Goal: Use online tool/utility: Utilize a website feature to perform a specific function

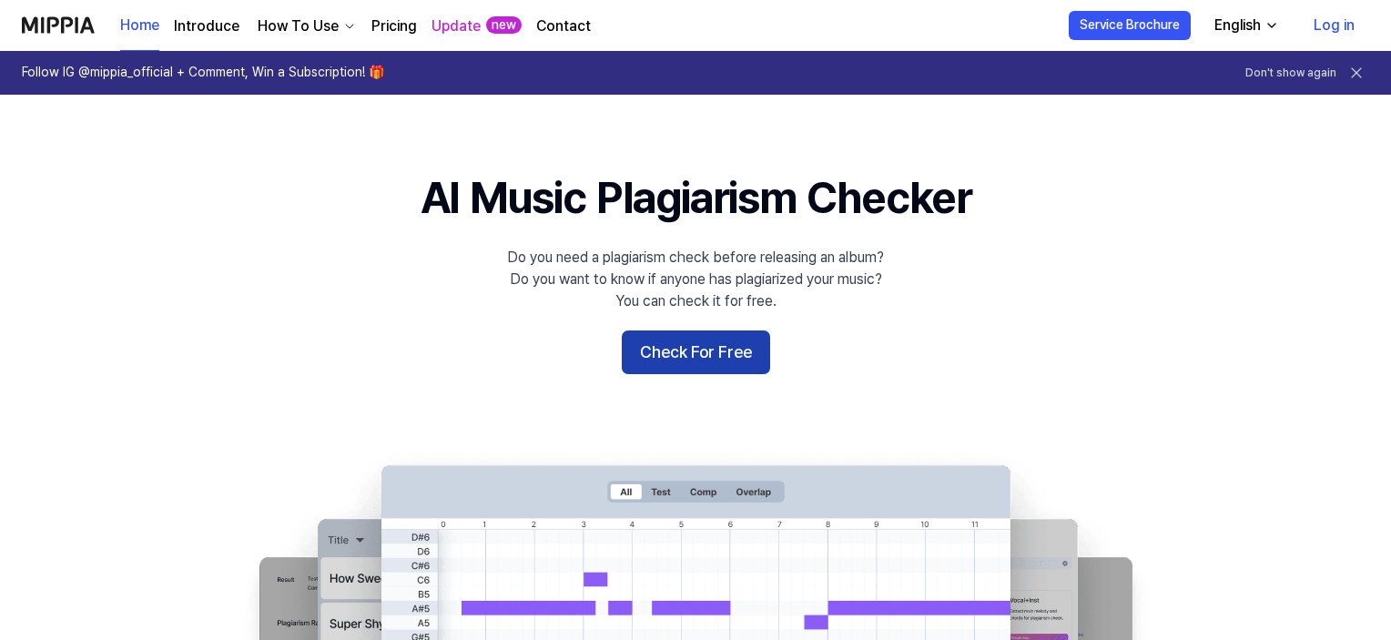
click at [683, 345] on button "Check For Free" at bounding box center [696, 352] width 148 height 44
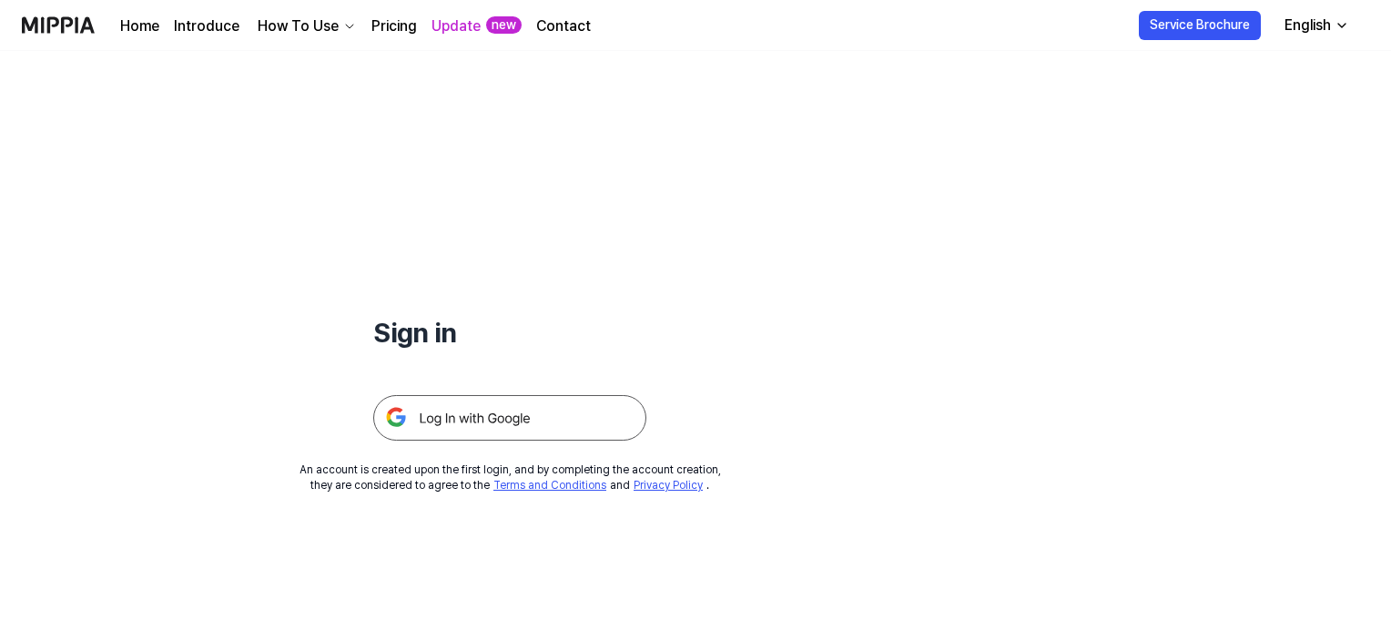
click at [434, 417] on img at bounding box center [509, 418] width 273 height 46
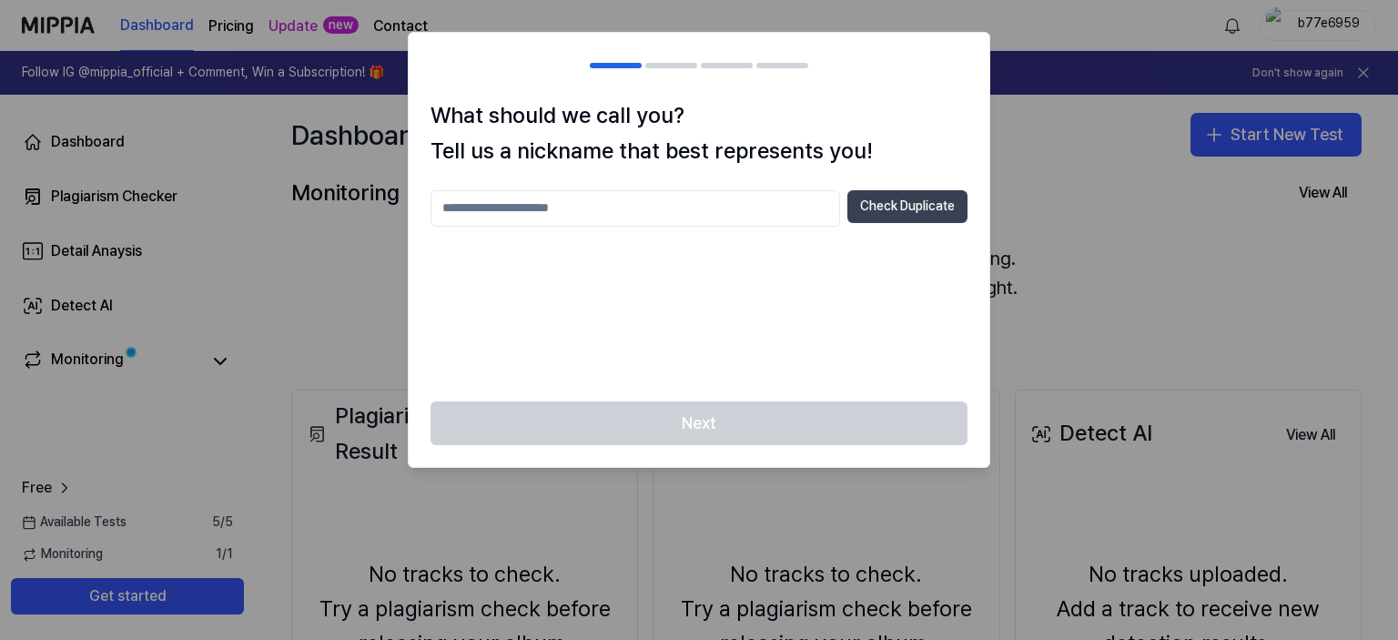
click at [899, 205] on button "Check Duplicate" at bounding box center [908, 206] width 120 height 33
click at [642, 207] on input "text" at bounding box center [636, 208] width 410 height 36
type input "*"
type input "*****"
click at [767, 422] on div "Next" at bounding box center [699, 434] width 581 height 66
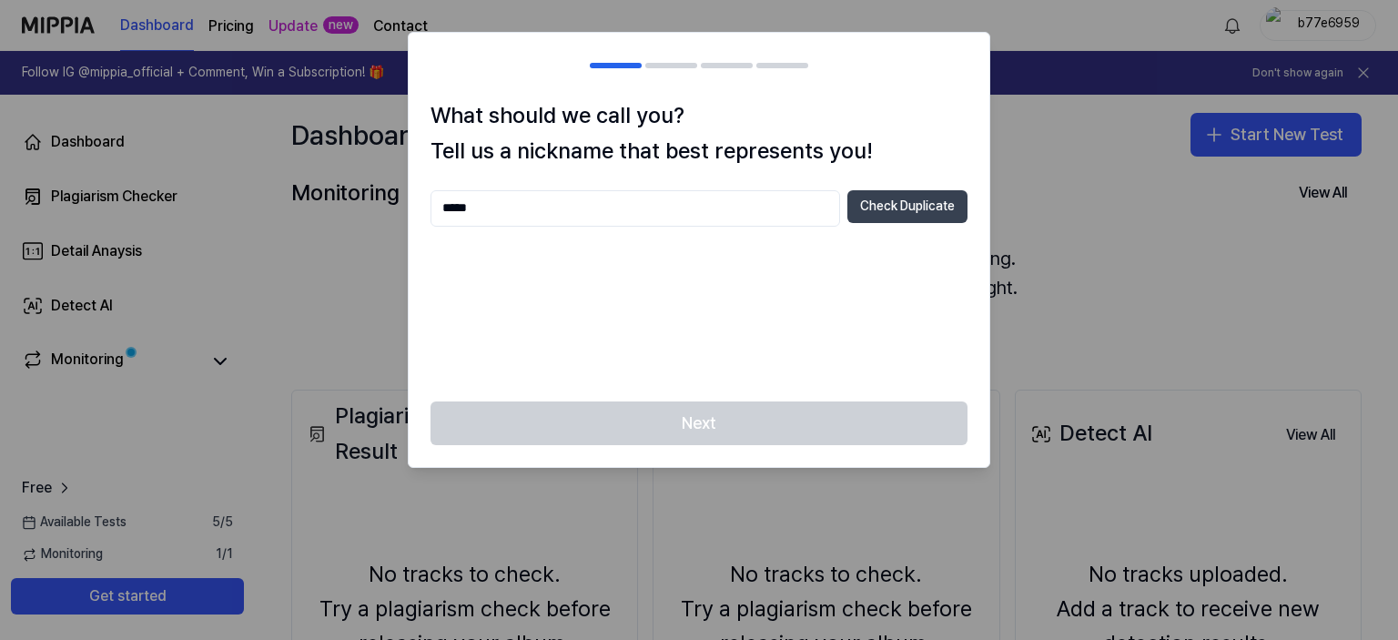
click at [928, 195] on button "Check Duplicate" at bounding box center [908, 206] width 120 height 33
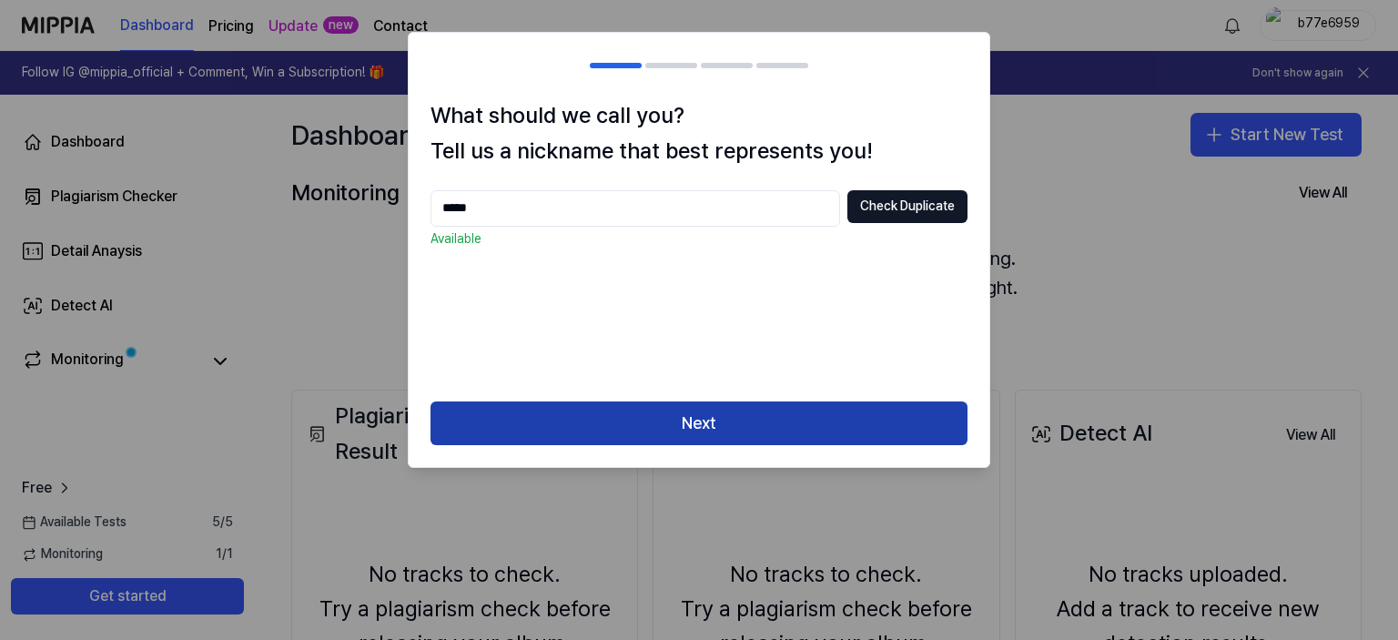
click at [706, 417] on button "Next" at bounding box center [699, 423] width 537 height 44
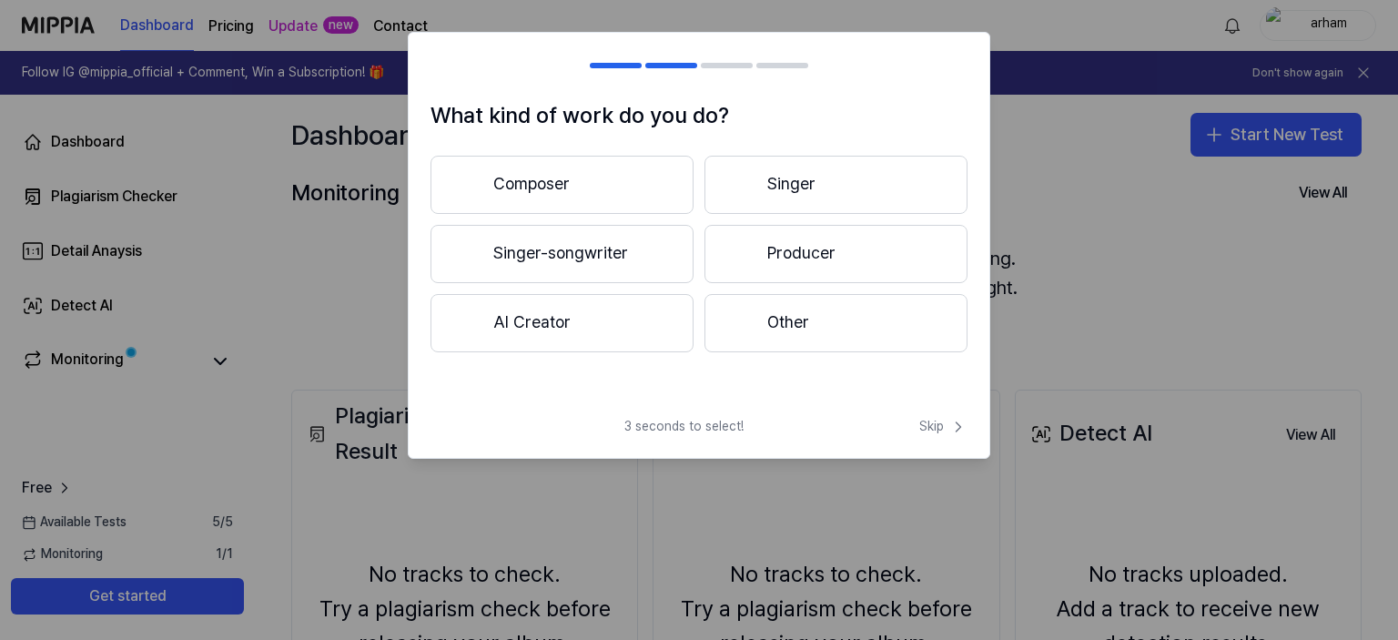
click at [791, 321] on button "Other" at bounding box center [836, 323] width 263 height 58
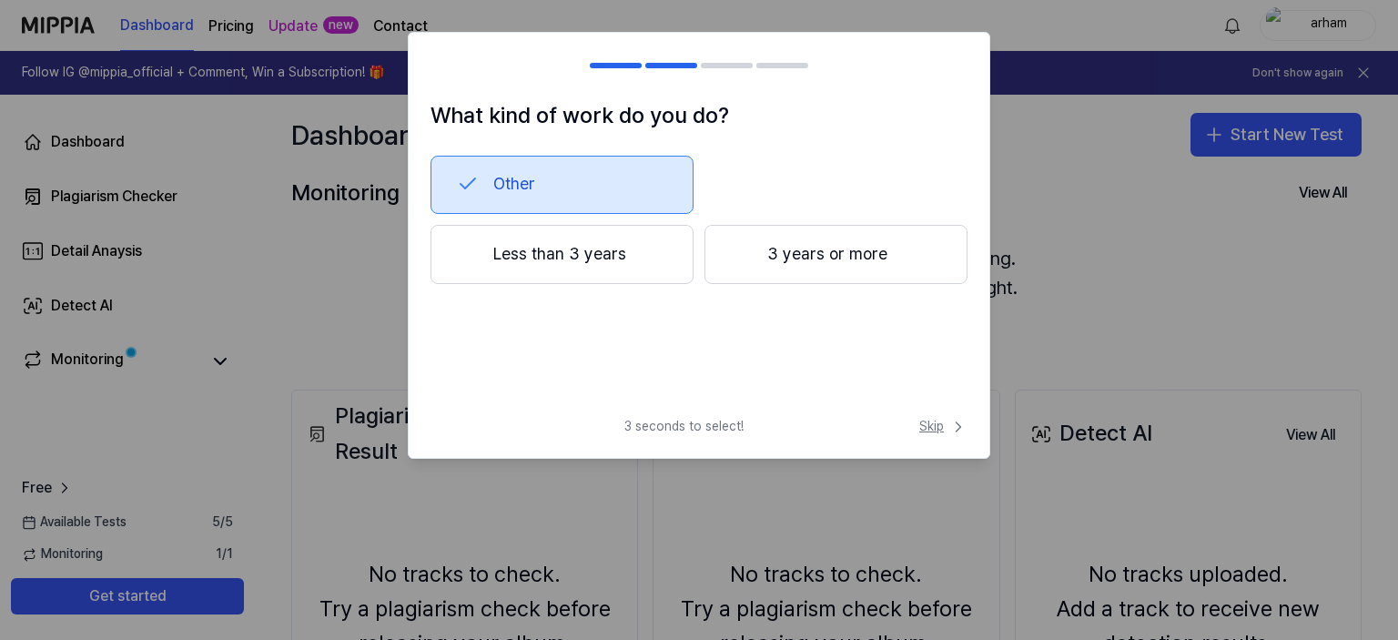
click at [930, 426] on span "Skip" at bounding box center [943, 427] width 48 height 18
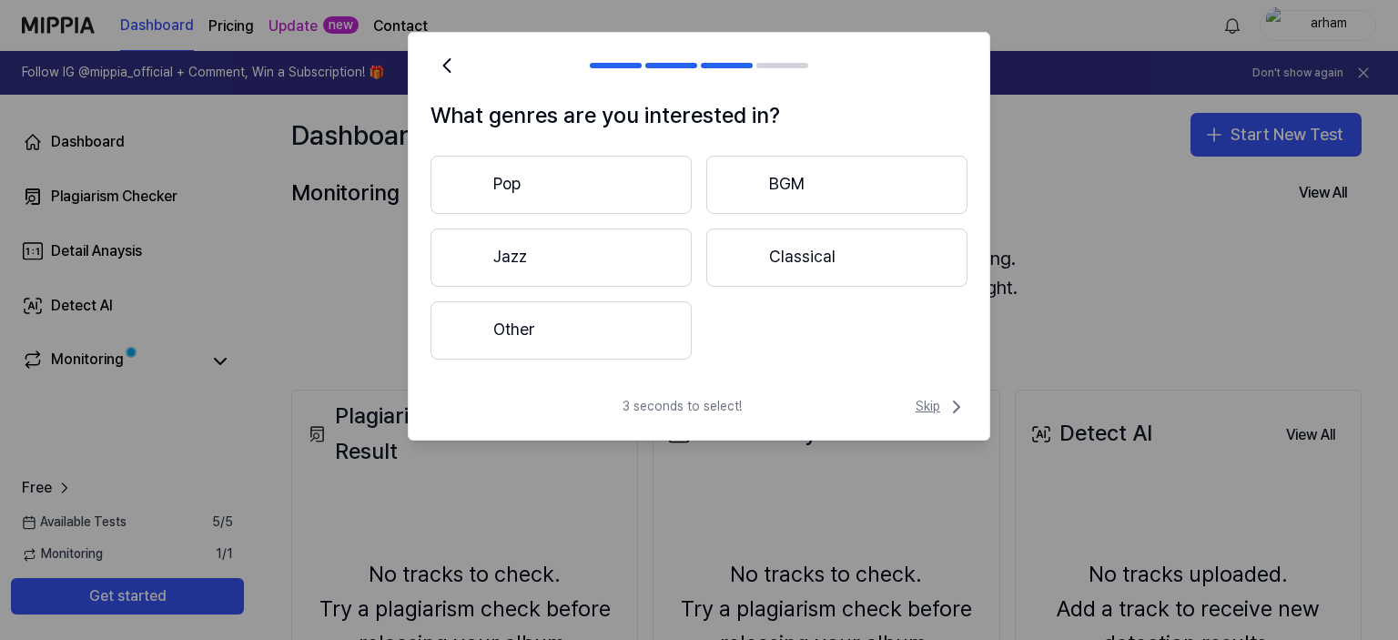
click at [945, 404] on span "Skip" at bounding box center [942, 407] width 52 height 22
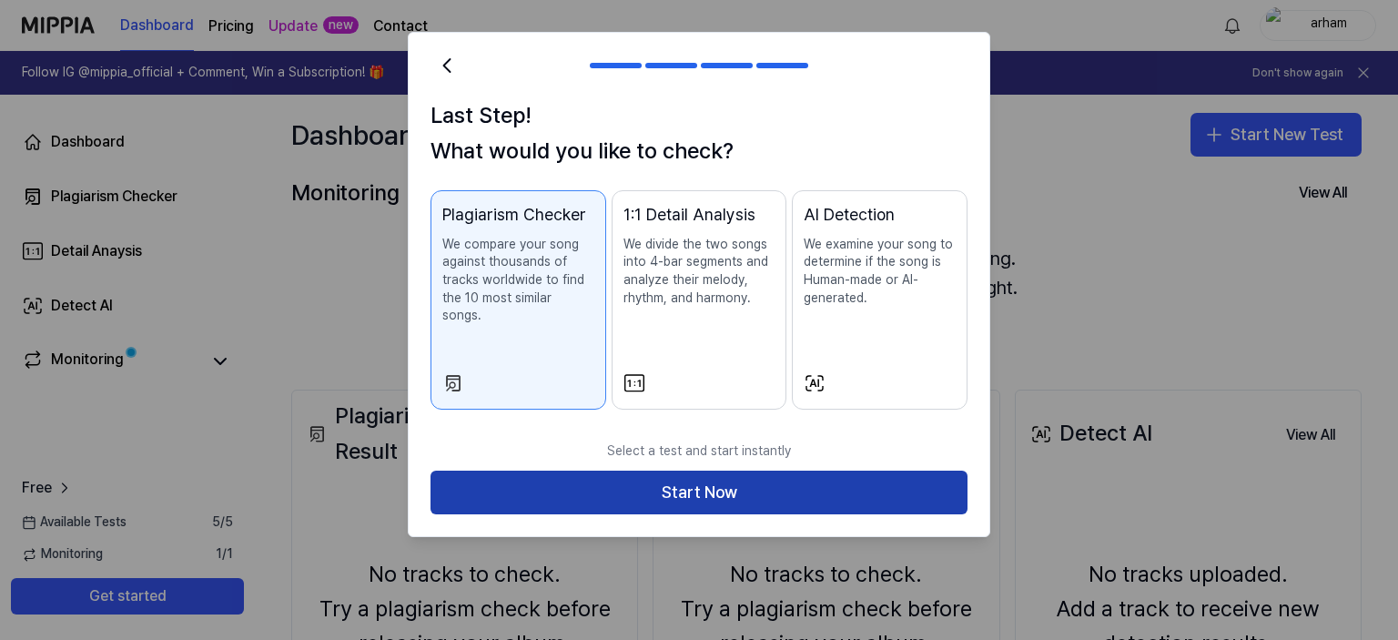
click at [725, 475] on button "Start Now" at bounding box center [699, 493] width 537 height 44
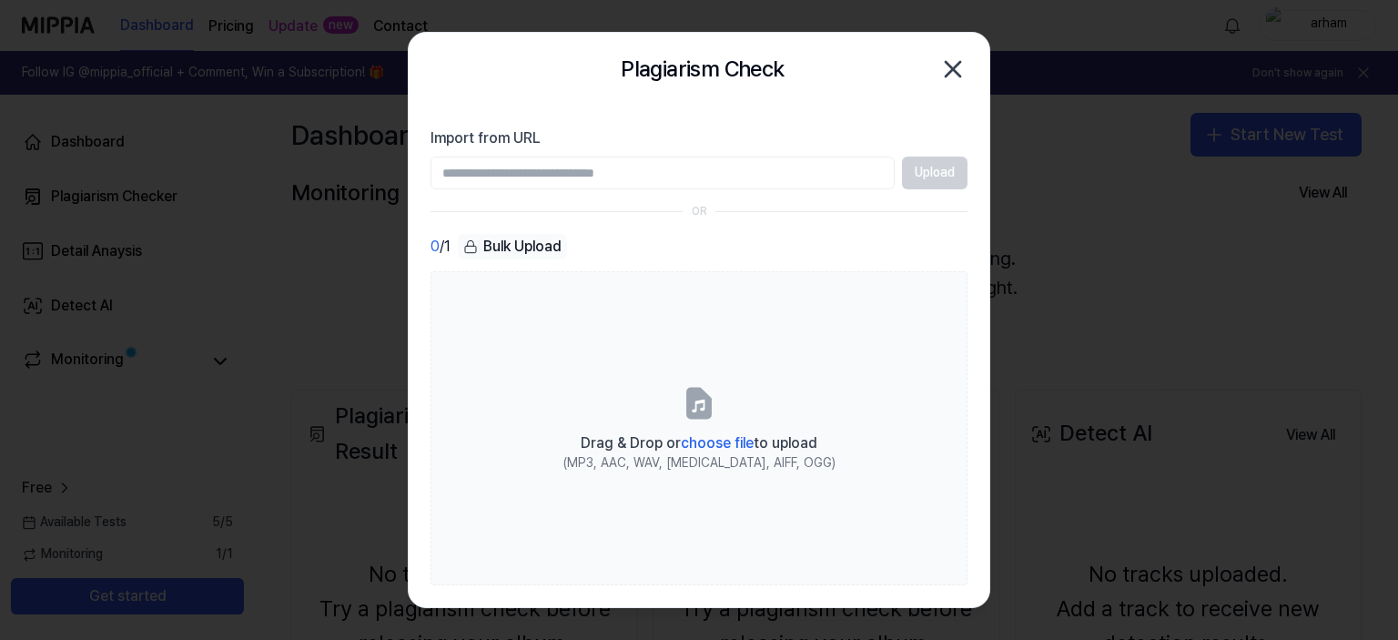
click at [576, 178] on input "Import from URL" at bounding box center [663, 173] width 464 height 33
type input "**********"
click at [931, 168] on button "Upload" at bounding box center [935, 173] width 66 height 33
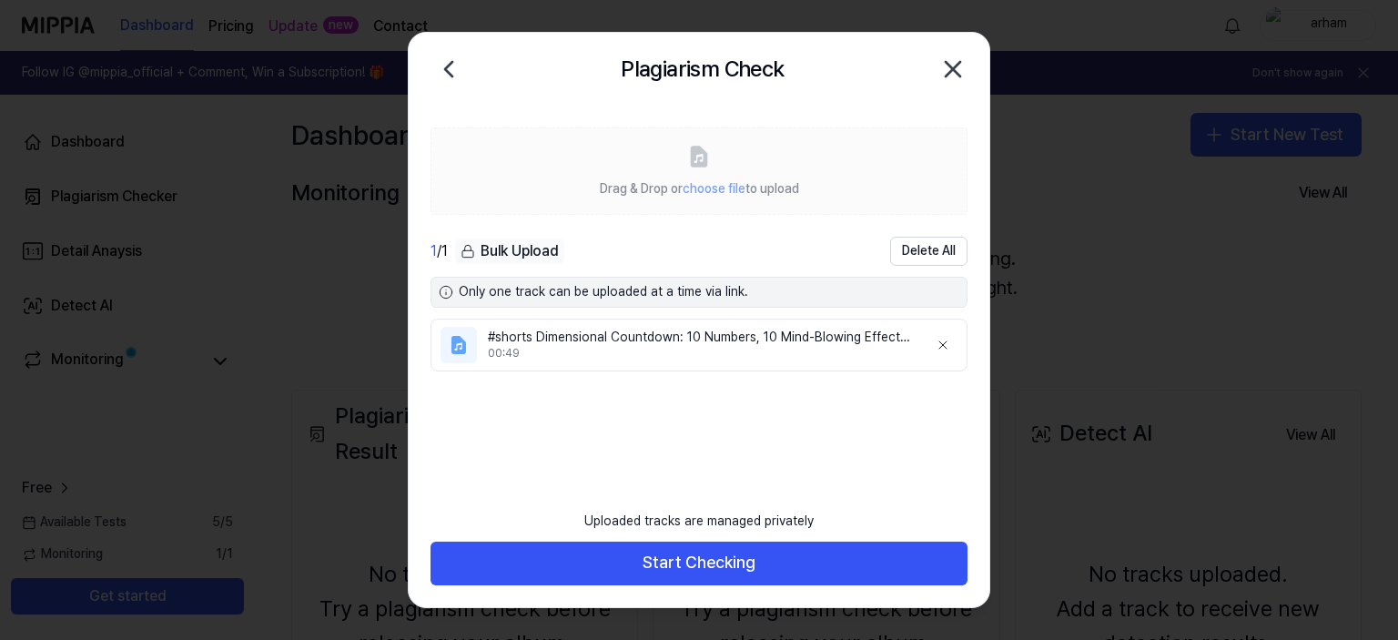
click at [592, 351] on div "00:49" at bounding box center [701, 353] width 426 height 15
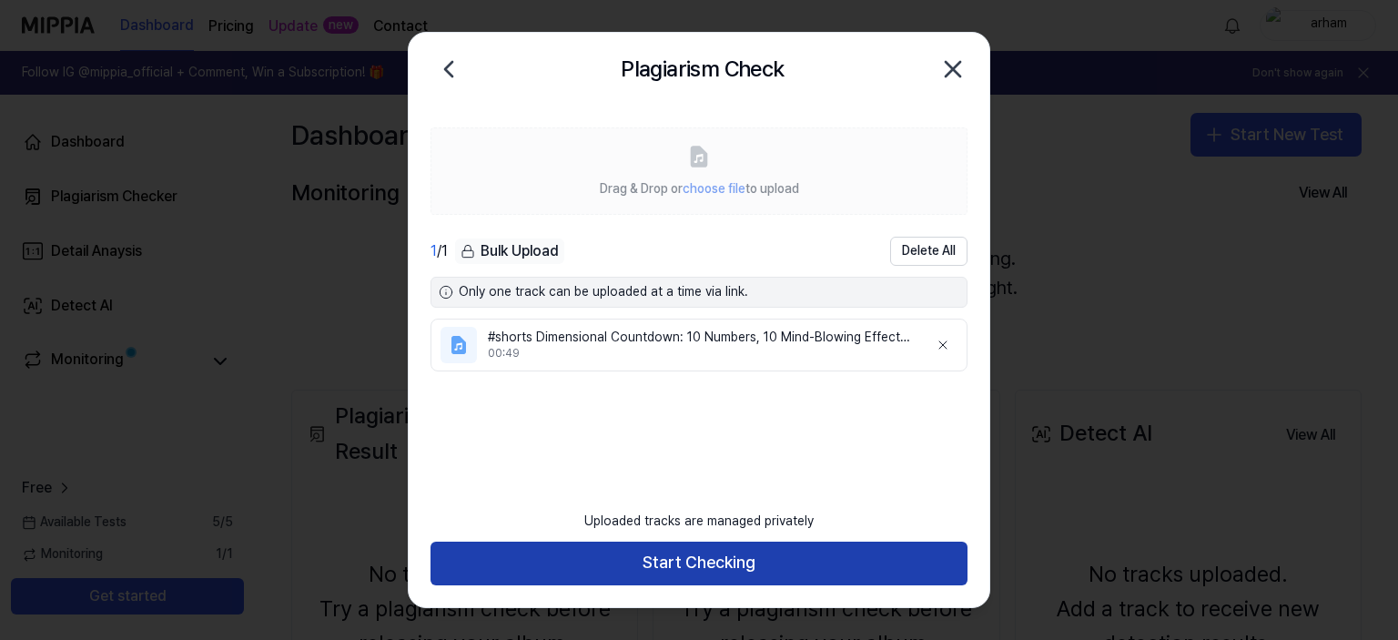
click at [706, 575] on button "Start Checking" at bounding box center [699, 564] width 537 height 44
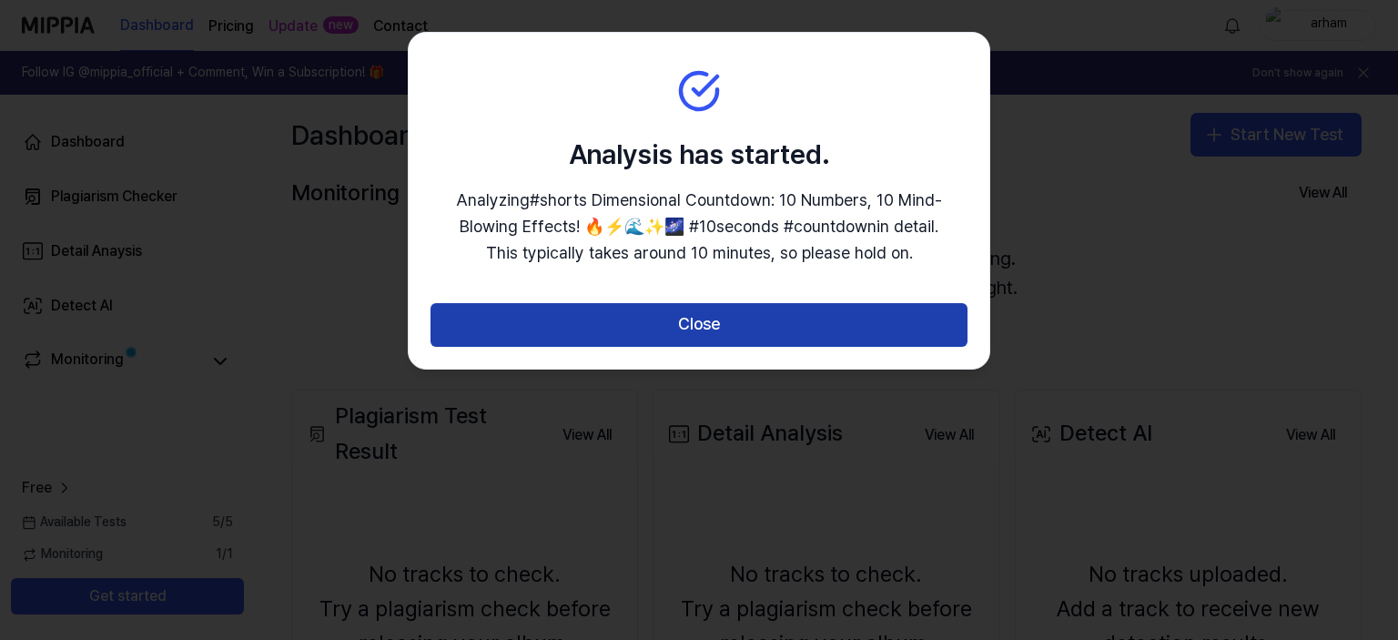
click at [670, 327] on button "Close" at bounding box center [699, 325] width 537 height 44
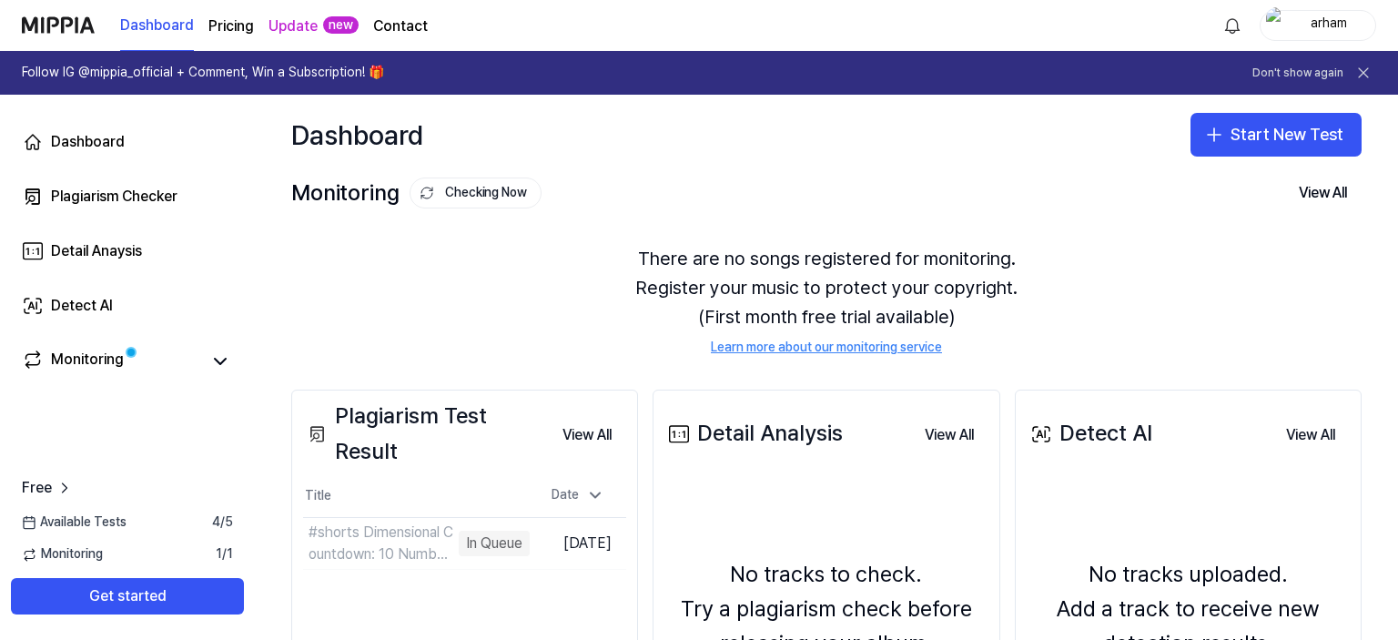
scroll to position [242, 0]
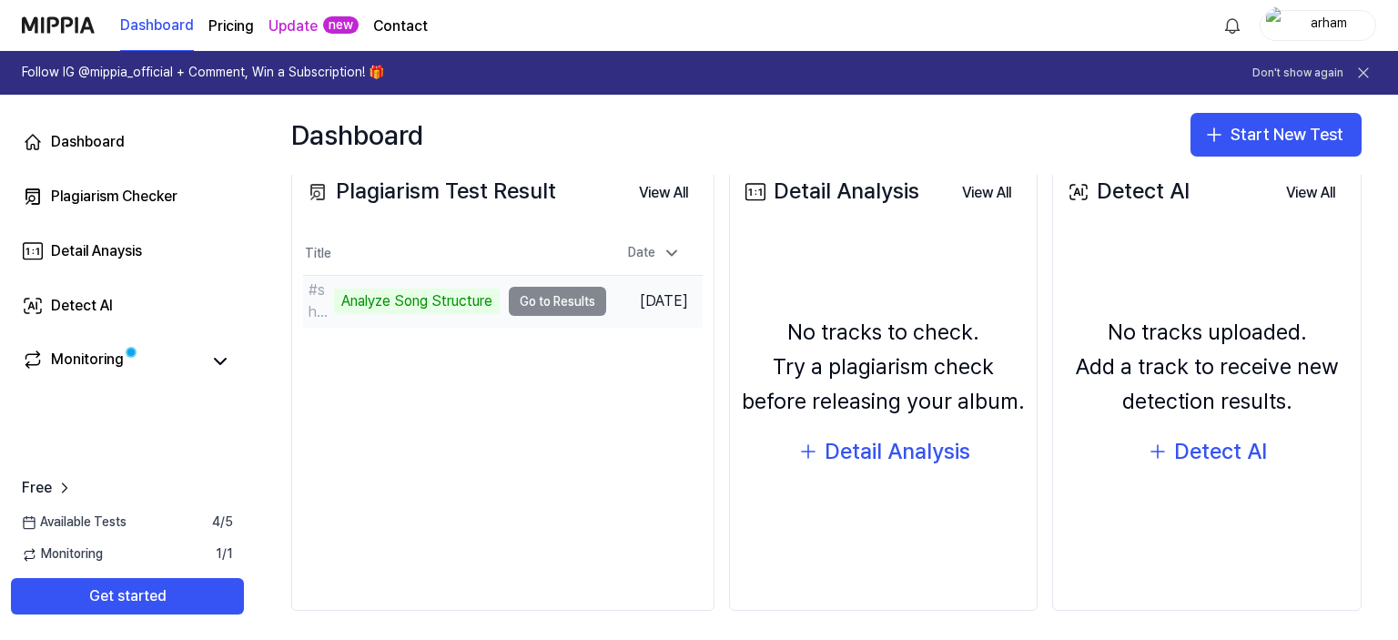
click at [575, 309] on td "#shorts Dimensional Countdown： 10 Numbers, 10 Mind Analyze Song Structure Go to…" at bounding box center [454, 301] width 303 height 51
click at [552, 304] on td "#shorts Dimensional Countdown： 10 Numbers, 10 Mind Analyze Song Structure Go to…" at bounding box center [454, 301] width 303 height 51
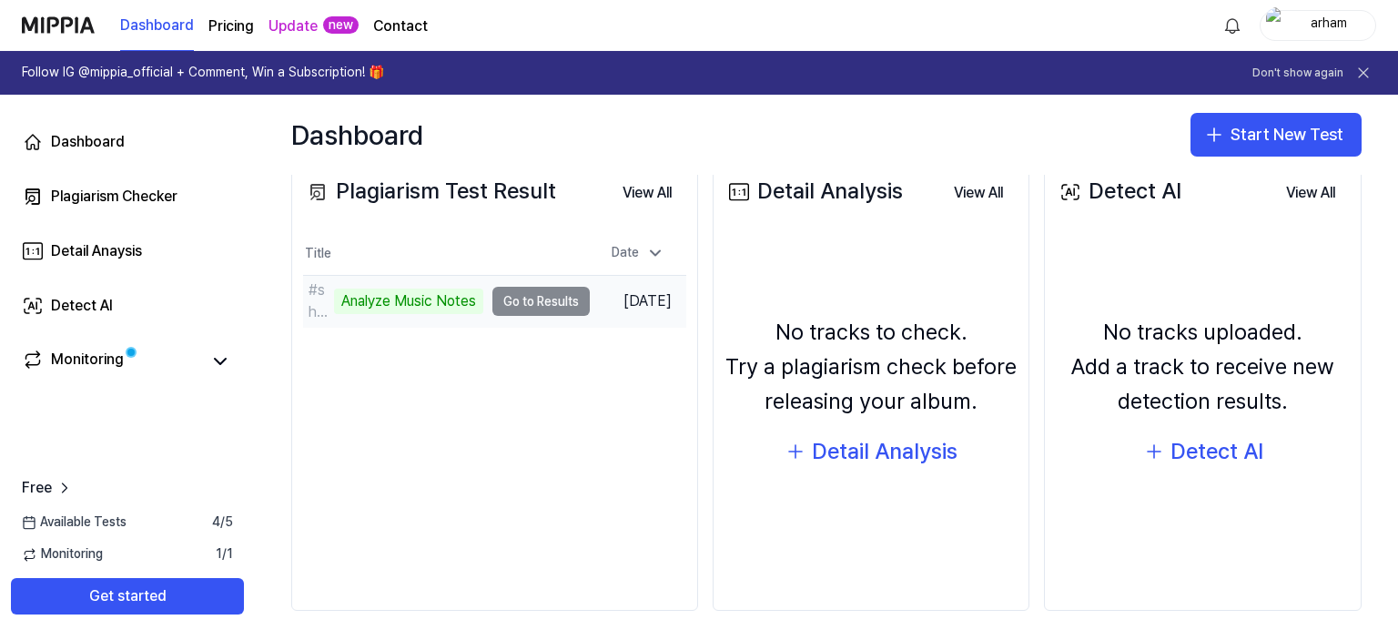
click at [418, 309] on div "Analyze Music Notes" at bounding box center [408, 301] width 149 height 25
